Goal: Task Accomplishment & Management: Manage account settings

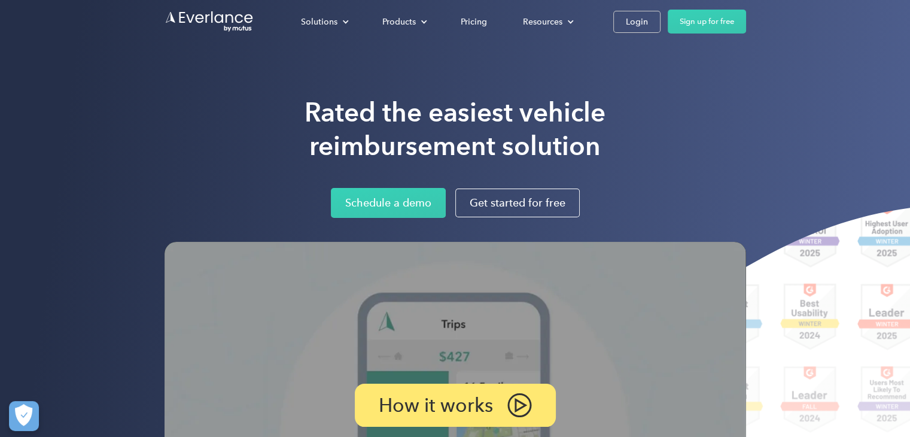
click at [631, 19] on div "Login" at bounding box center [636, 21] width 22 height 15
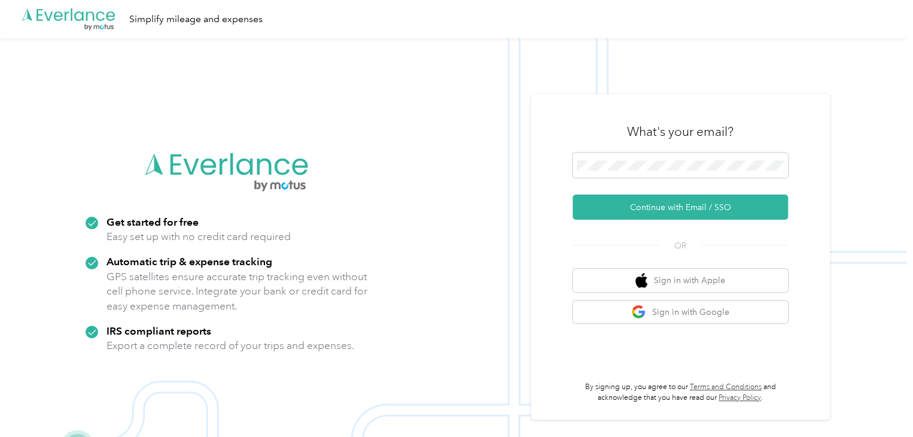
click at [672, 205] on button "Continue with Email / SSO" at bounding box center [679, 206] width 215 height 25
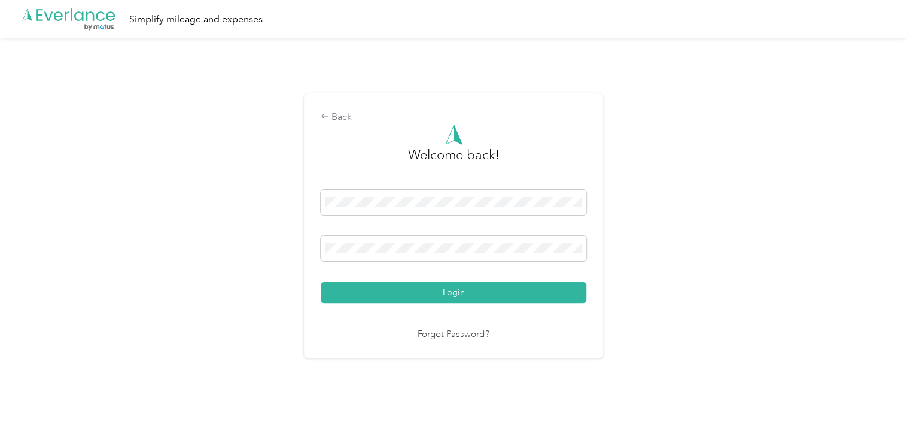
click at [453, 291] on button "Login" at bounding box center [454, 292] width 266 height 21
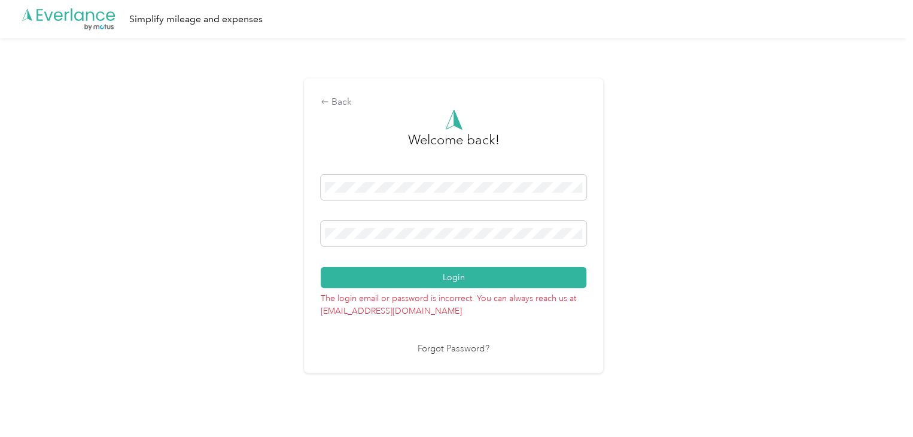
click at [453, 274] on button "Login" at bounding box center [454, 277] width 266 height 21
click at [321, 267] on button "Login" at bounding box center [454, 277] width 266 height 21
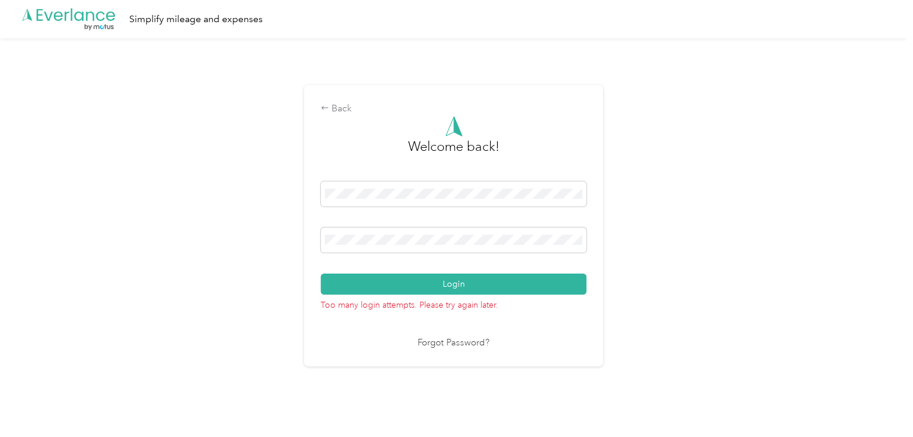
click at [342, 322] on div "Welcome back! Login Too many login attempts. Please try again later. Forgot Pas…" at bounding box center [454, 233] width 266 height 234
click at [444, 279] on button "Login" at bounding box center [454, 283] width 266 height 21
click at [453, 345] on link "Forgot Password?" at bounding box center [453, 343] width 72 height 14
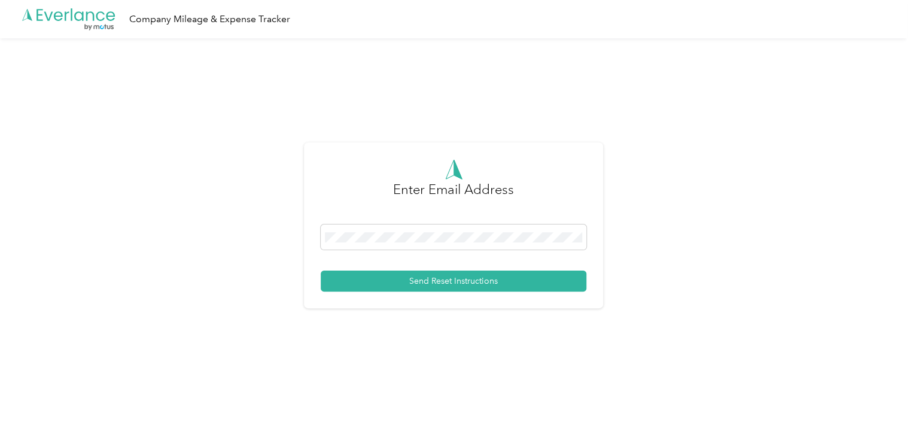
click at [457, 280] on button "Send Reset Instructions" at bounding box center [454, 280] width 266 height 21
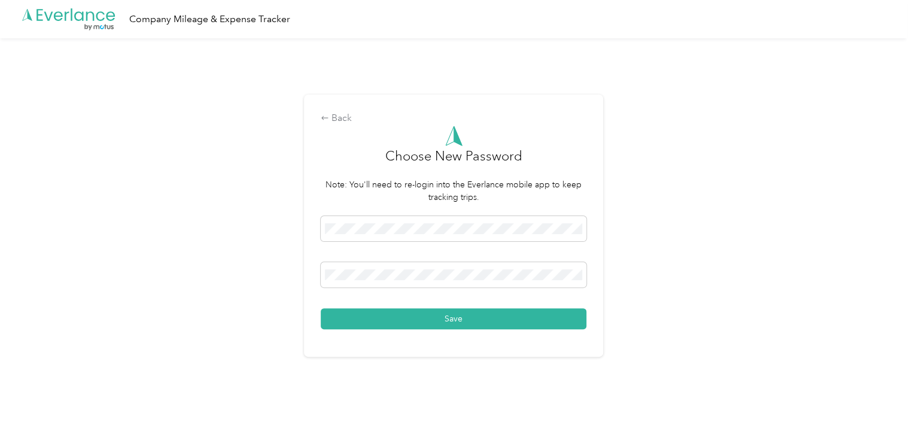
click at [358, 320] on button "Save" at bounding box center [454, 318] width 266 height 21
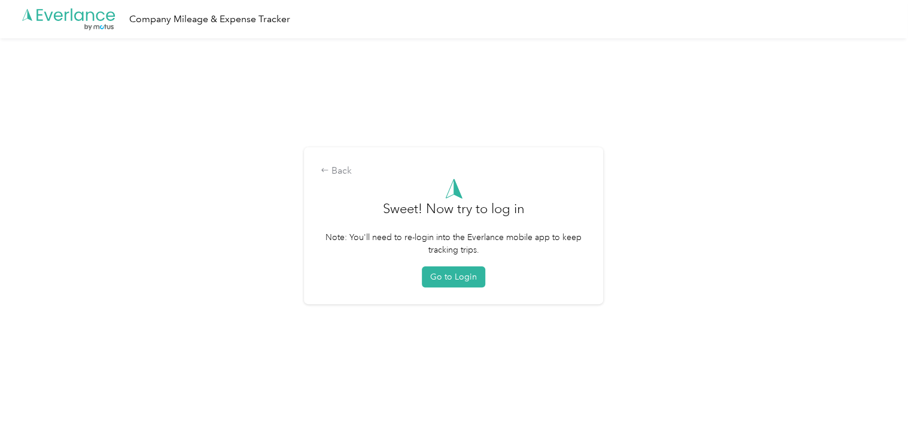
click at [452, 277] on button "Go to Login" at bounding box center [453, 276] width 63 height 21
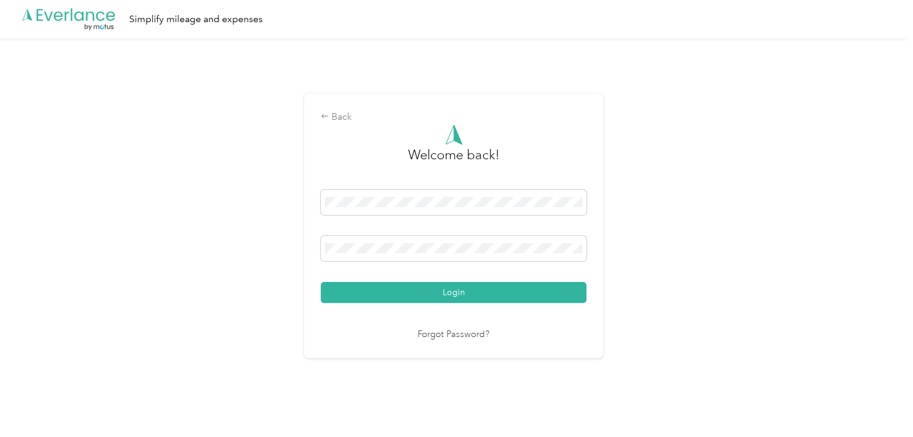
click at [395, 239] on span at bounding box center [454, 248] width 266 height 25
click at [321, 282] on button "Login" at bounding box center [454, 292] width 266 height 21
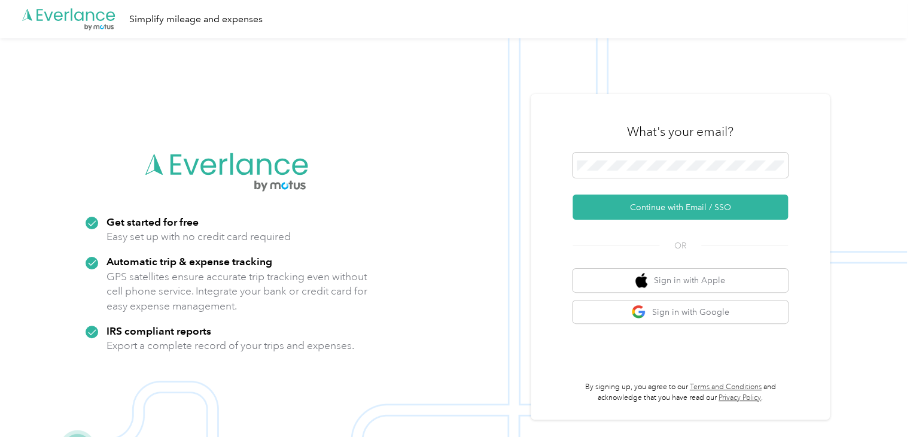
click at [679, 207] on button "Continue with Email / SSO" at bounding box center [679, 206] width 215 height 25
click at [680, 204] on button "Continue with Email / SSO" at bounding box center [679, 206] width 215 height 25
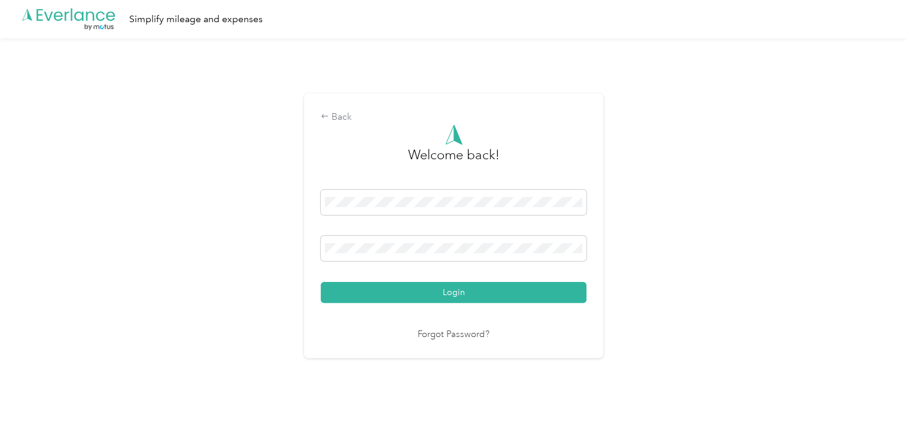
click at [321, 282] on button "Login" at bounding box center [454, 292] width 266 height 21
